Goal: Find specific page/section: Find specific page/section

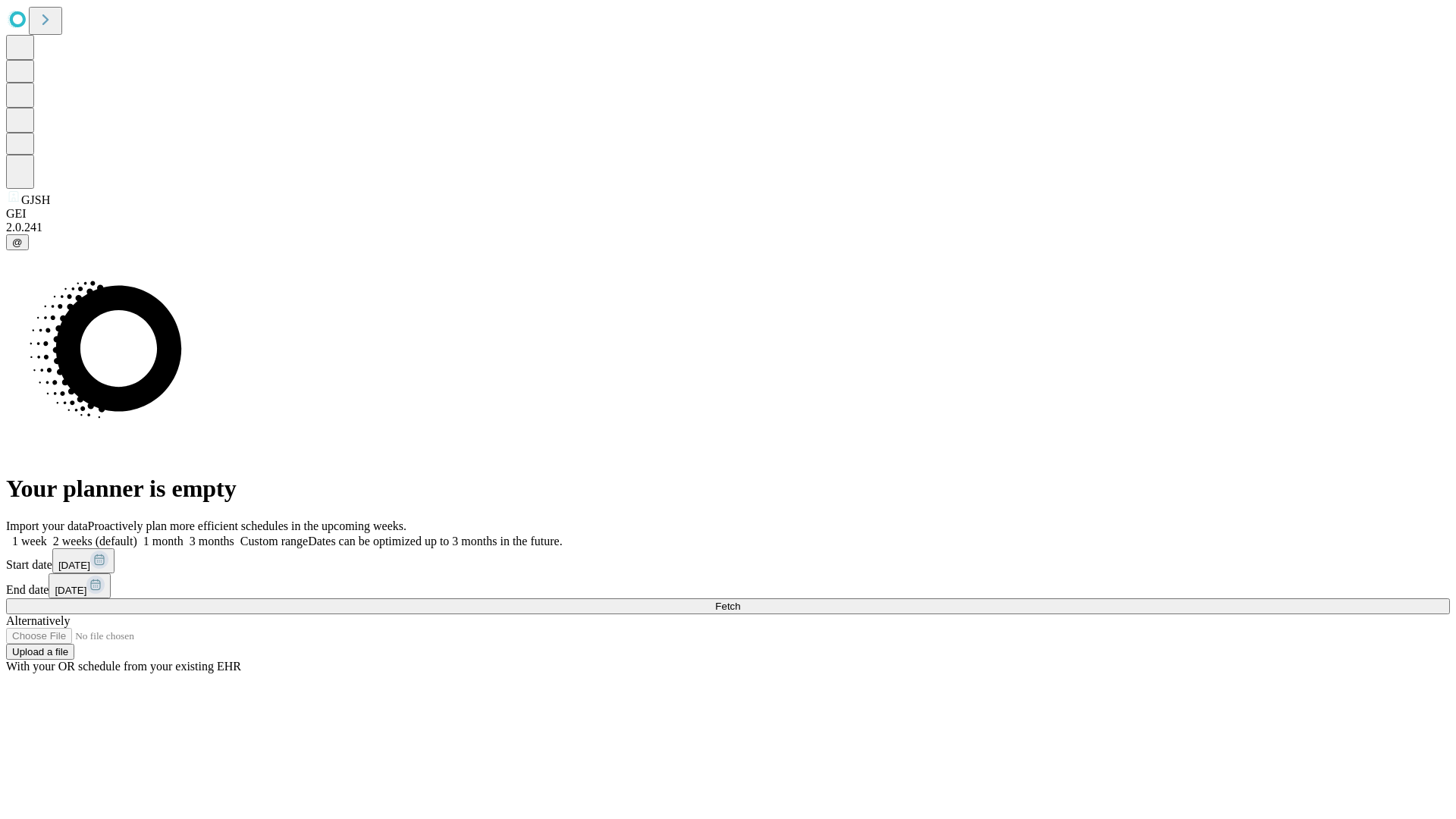
click at [740, 600] on span "Fetch" at bounding box center [728, 606] width 25 height 12
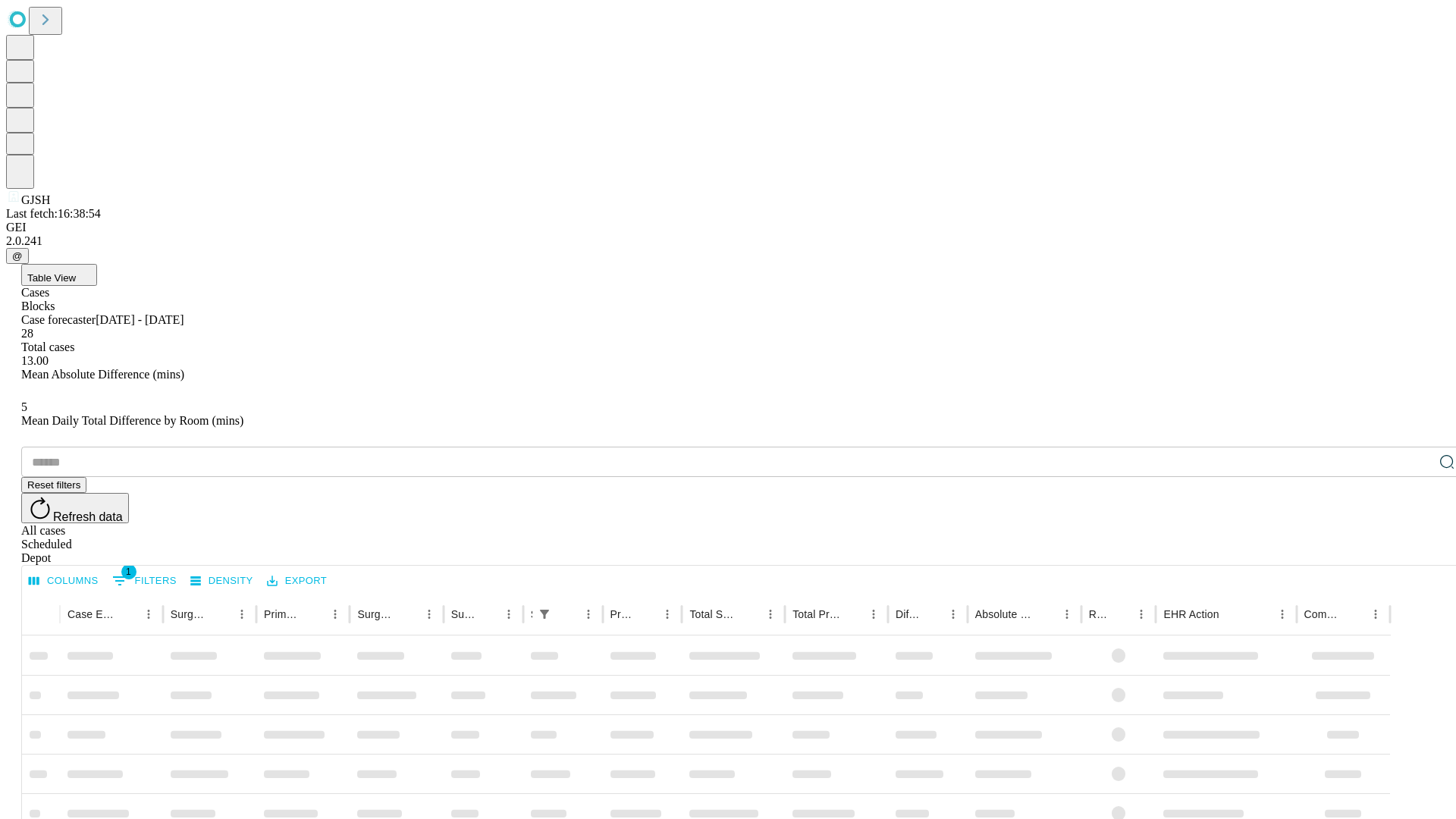
click at [1416, 551] on div "Depot" at bounding box center [742, 558] width 1444 height 14
